Goal: Information Seeking & Learning: Learn about a topic

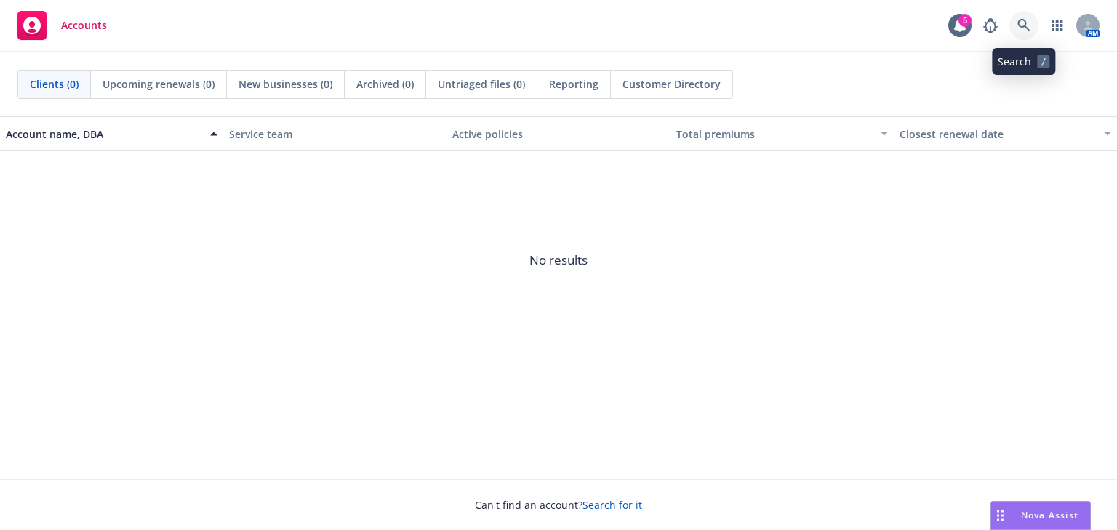
click at [1013, 20] on link at bounding box center [1024, 25] width 29 height 29
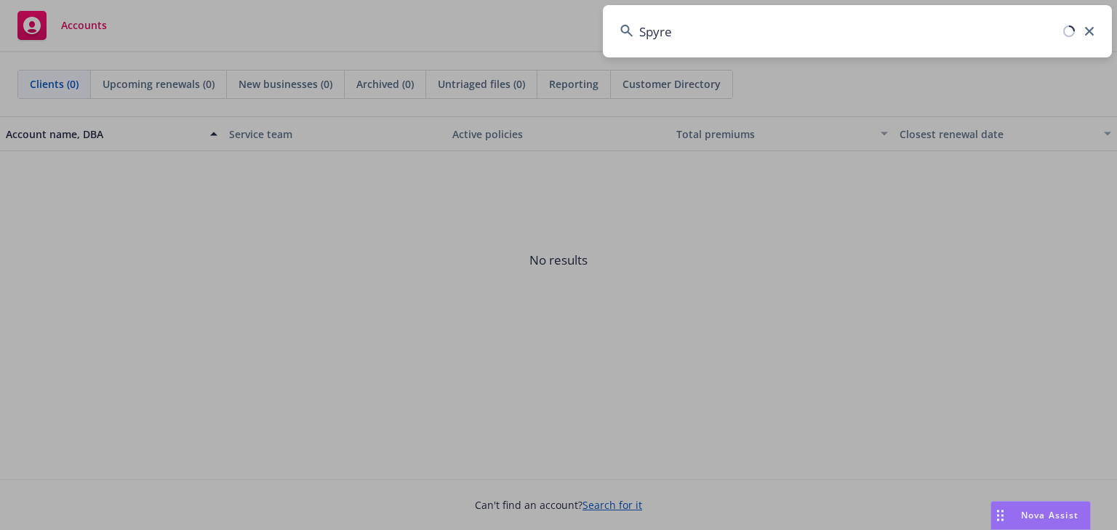
type input "Spyre"
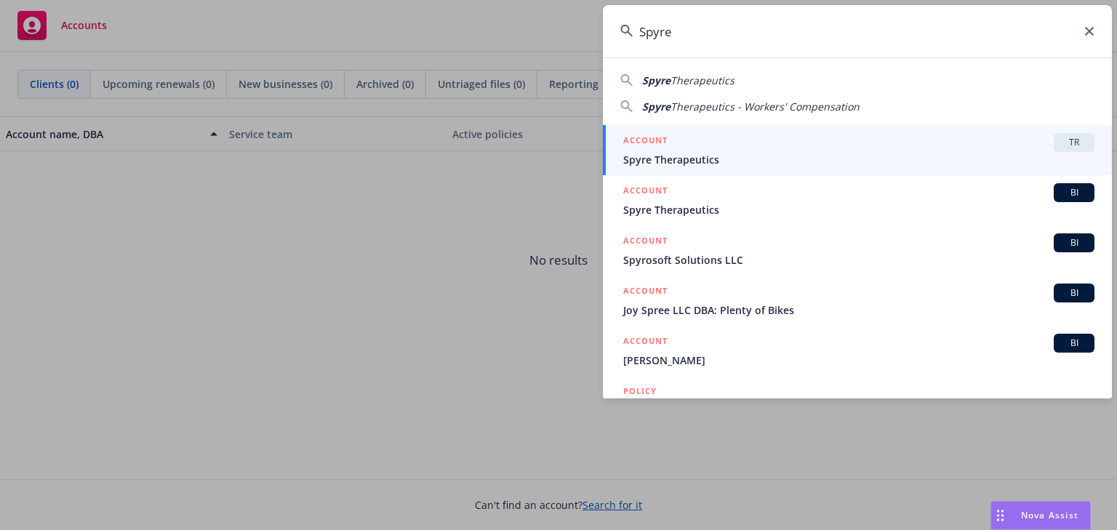
click at [695, 157] on span "Spyre Therapeutics" at bounding box center [858, 159] width 471 height 15
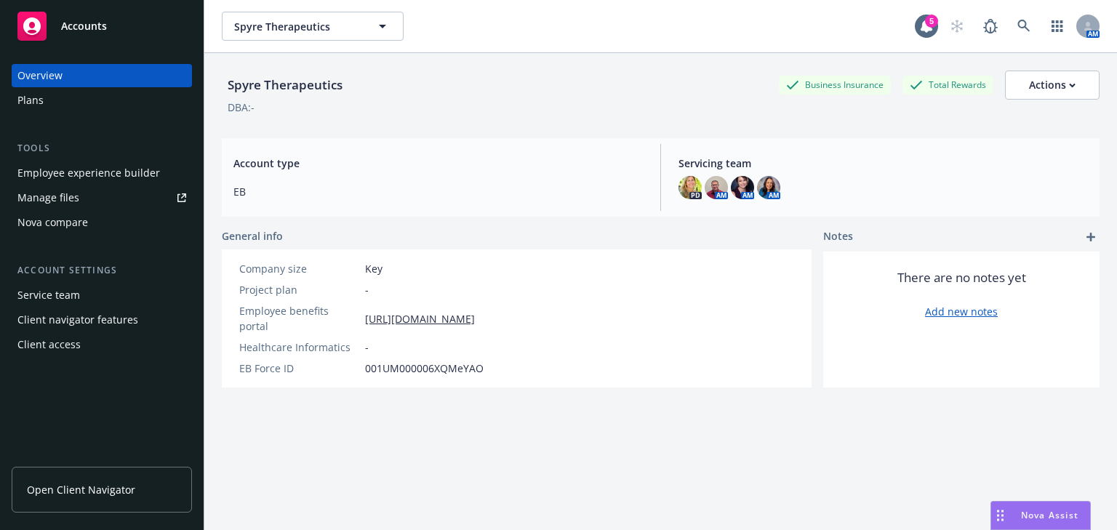
click at [32, 167] on div "Employee experience builder" at bounding box center [88, 173] width 143 height 23
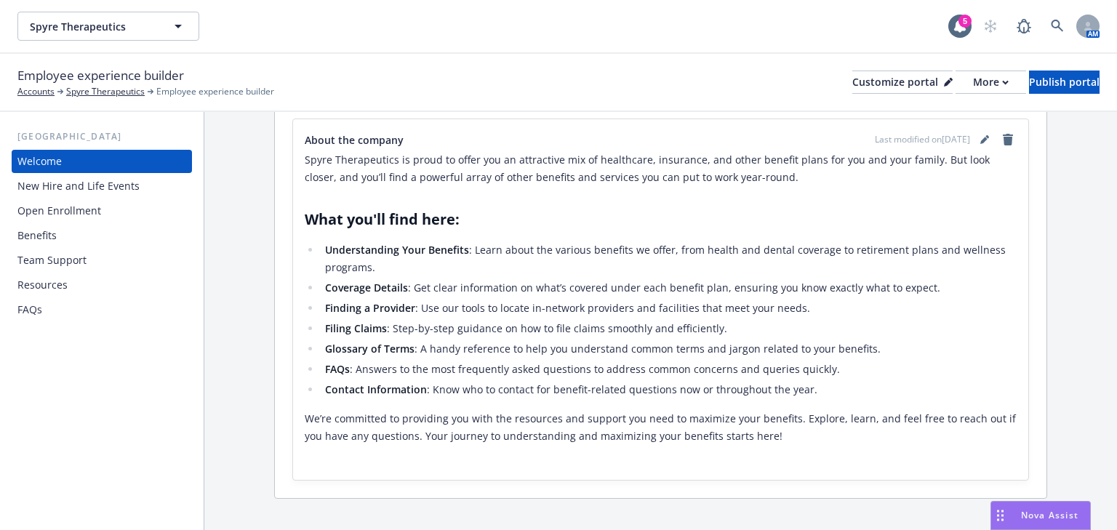
scroll to position [287, 0]
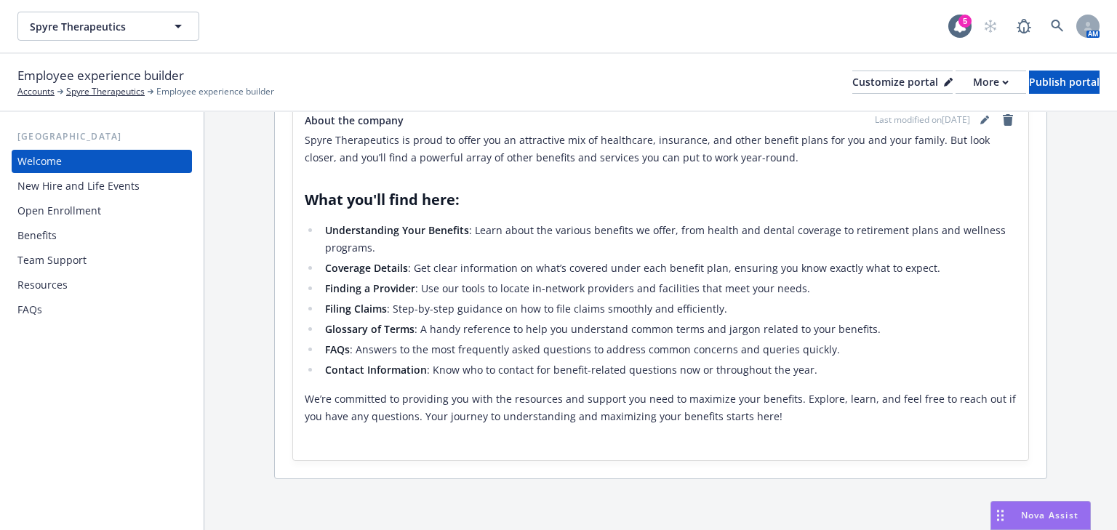
click at [47, 231] on div "Benefits" at bounding box center [36, 235] width 39 height 23
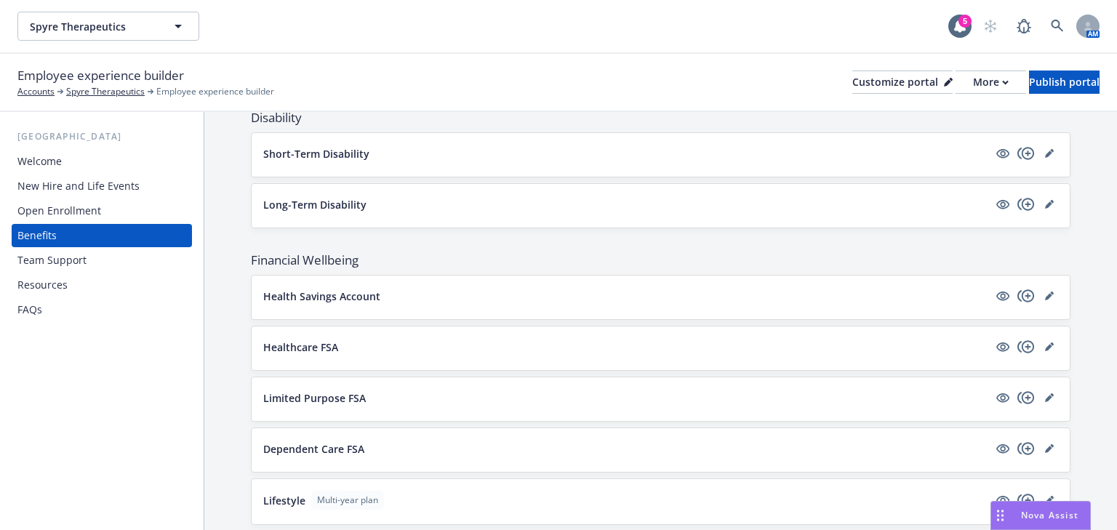
scroll to position [618, 0]
